Goal: Information Seeking & Learning: Find specific fact

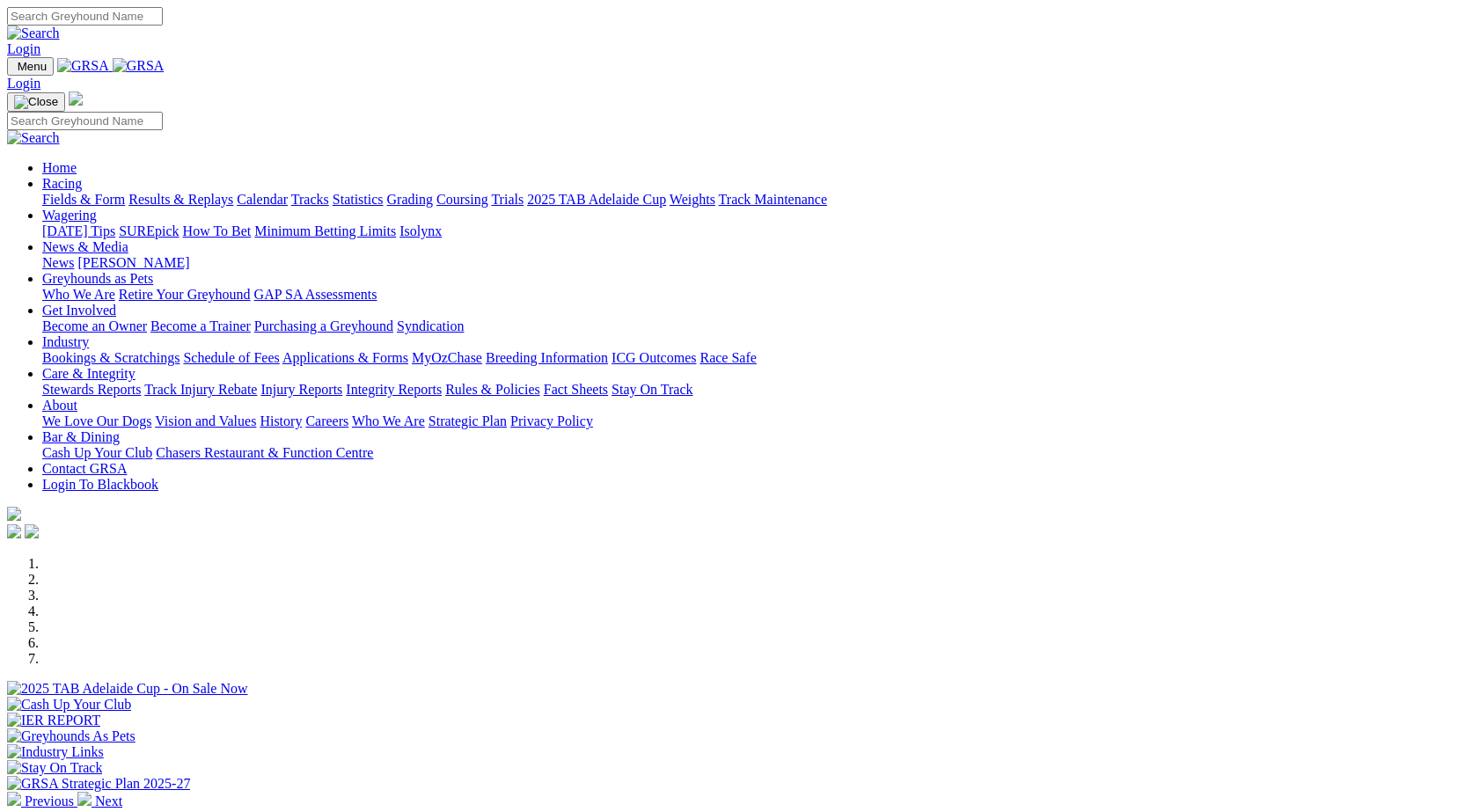
scroll to position [692, 0]
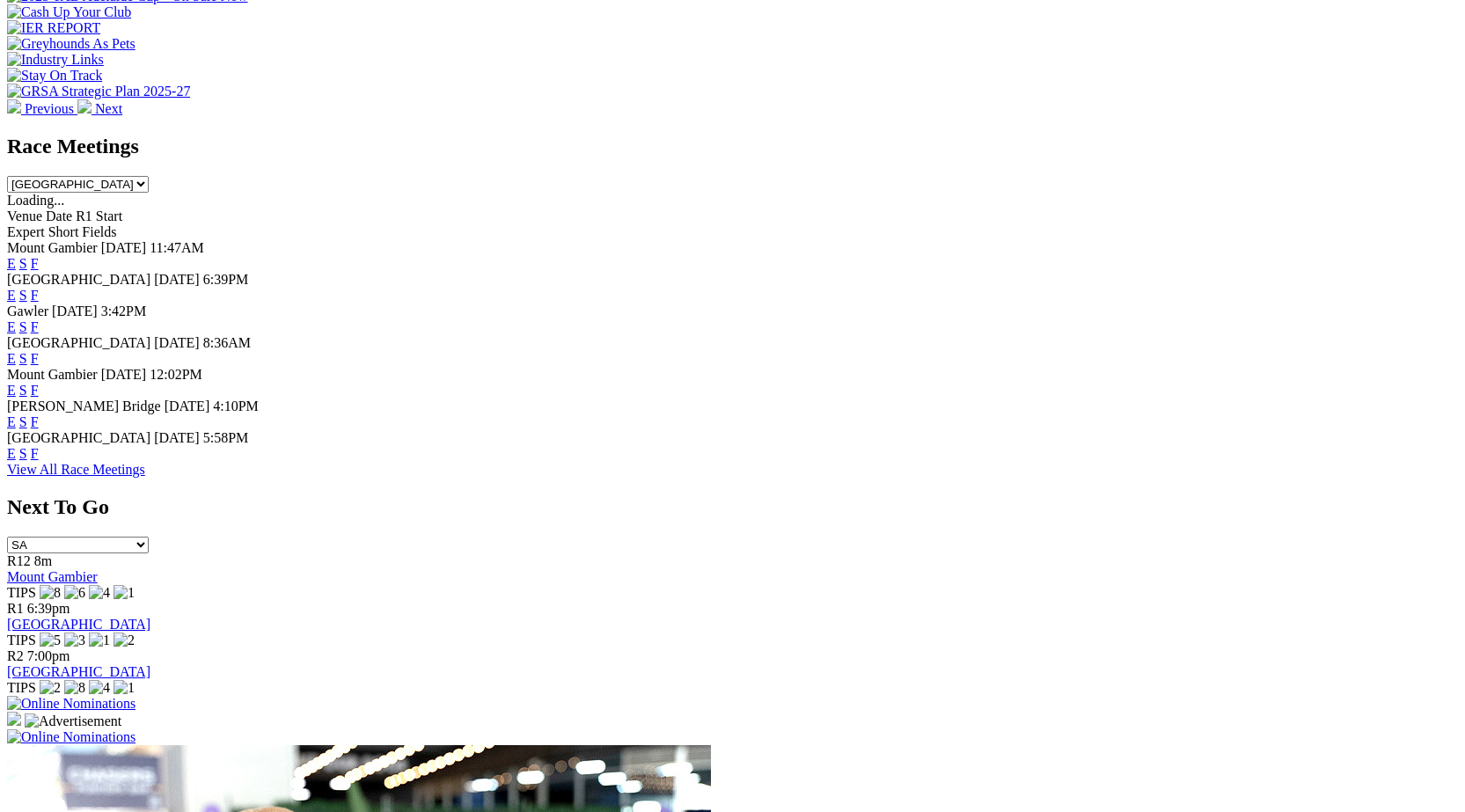
click at [39, 461] on link "F" at bounding box center [34, 453] width 8 height 15
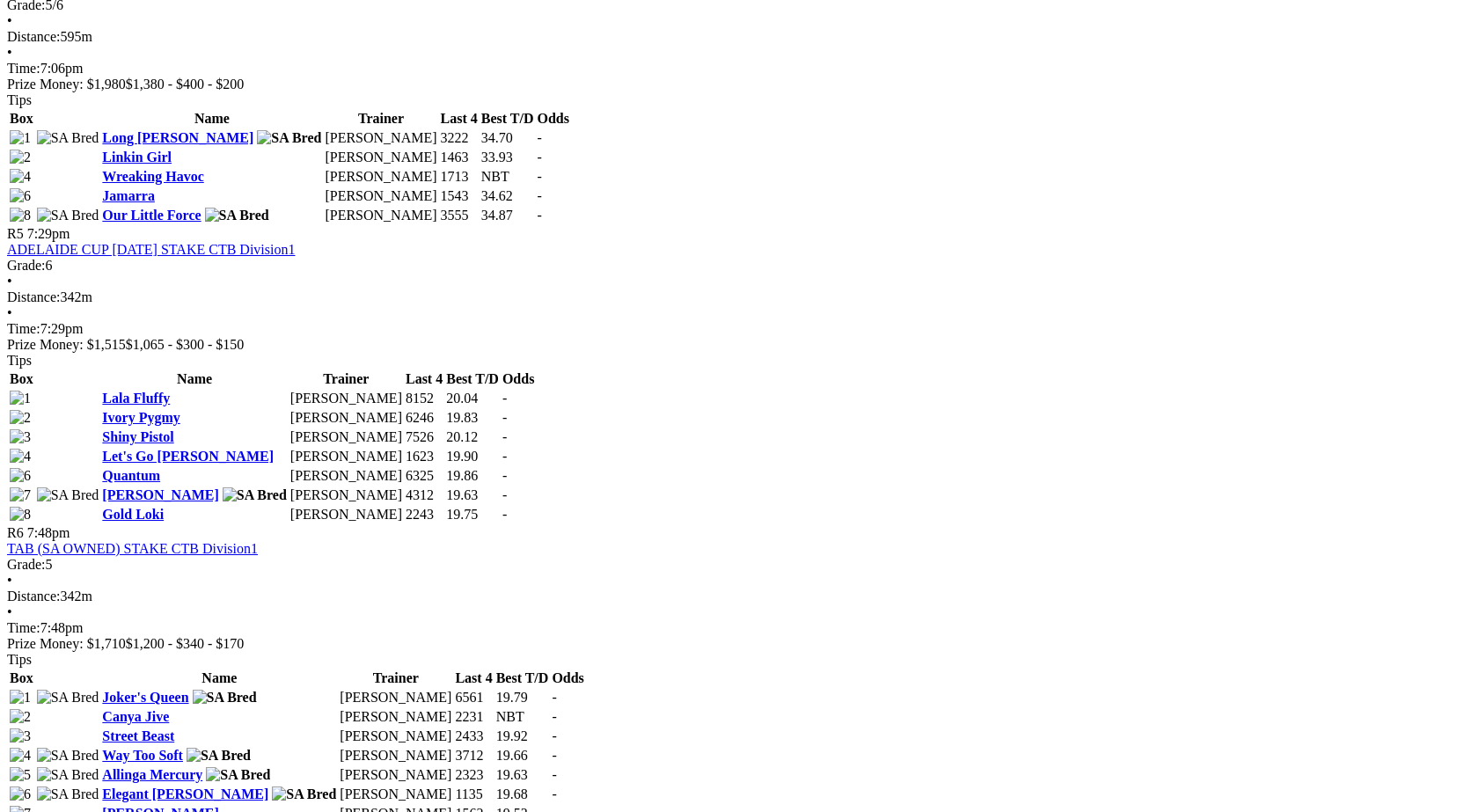
scroll to position [1763, 0]
